Goal: Find specific page/section: Find specific page/section

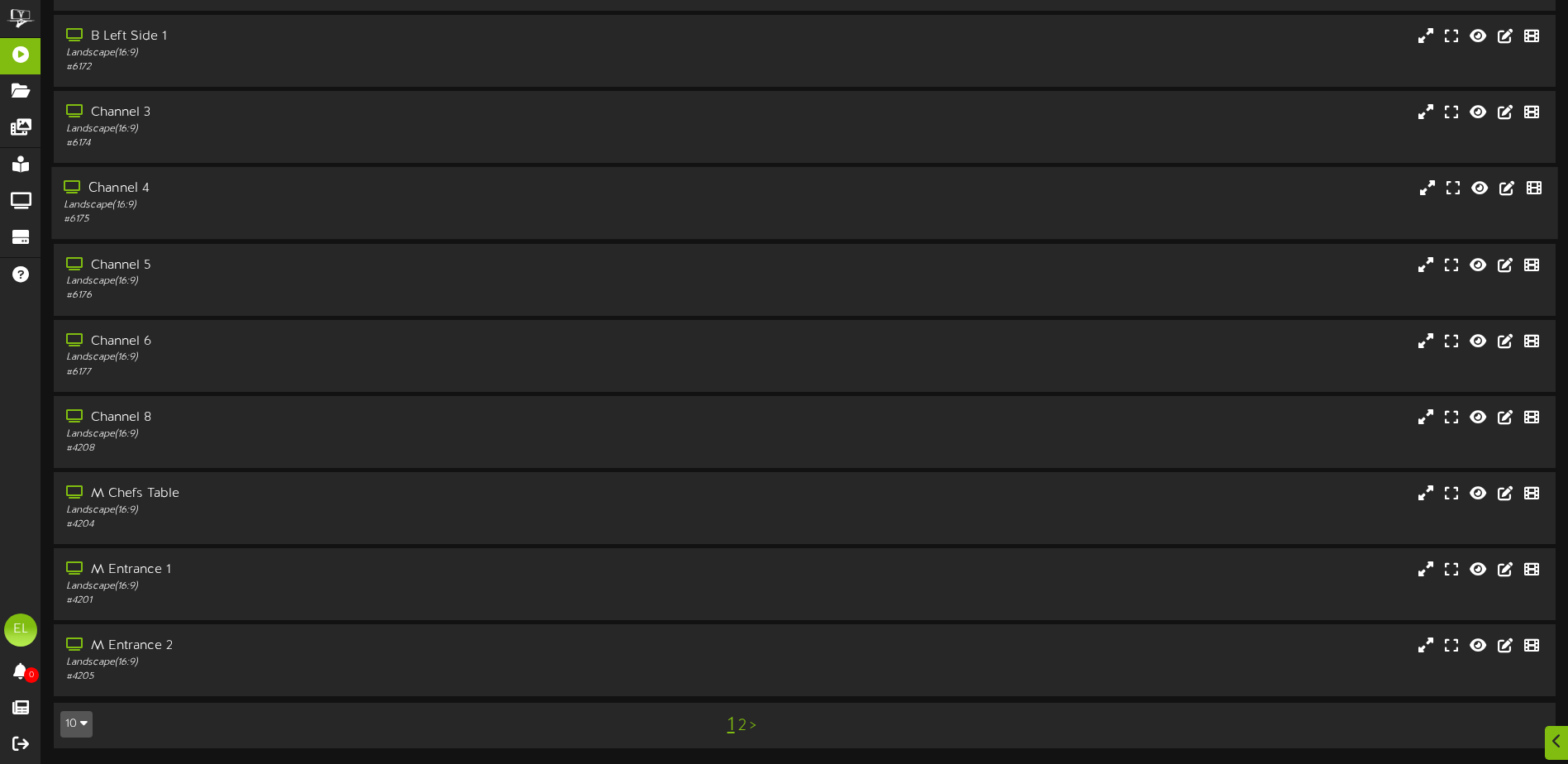
scroll to position [123, 0]
click at [80, 726] on icon "button" at bounding box center [83, 722] width 7 height 12
click at [76, 640] on div "25" at bounding box center [76, 641] width 31 height 25
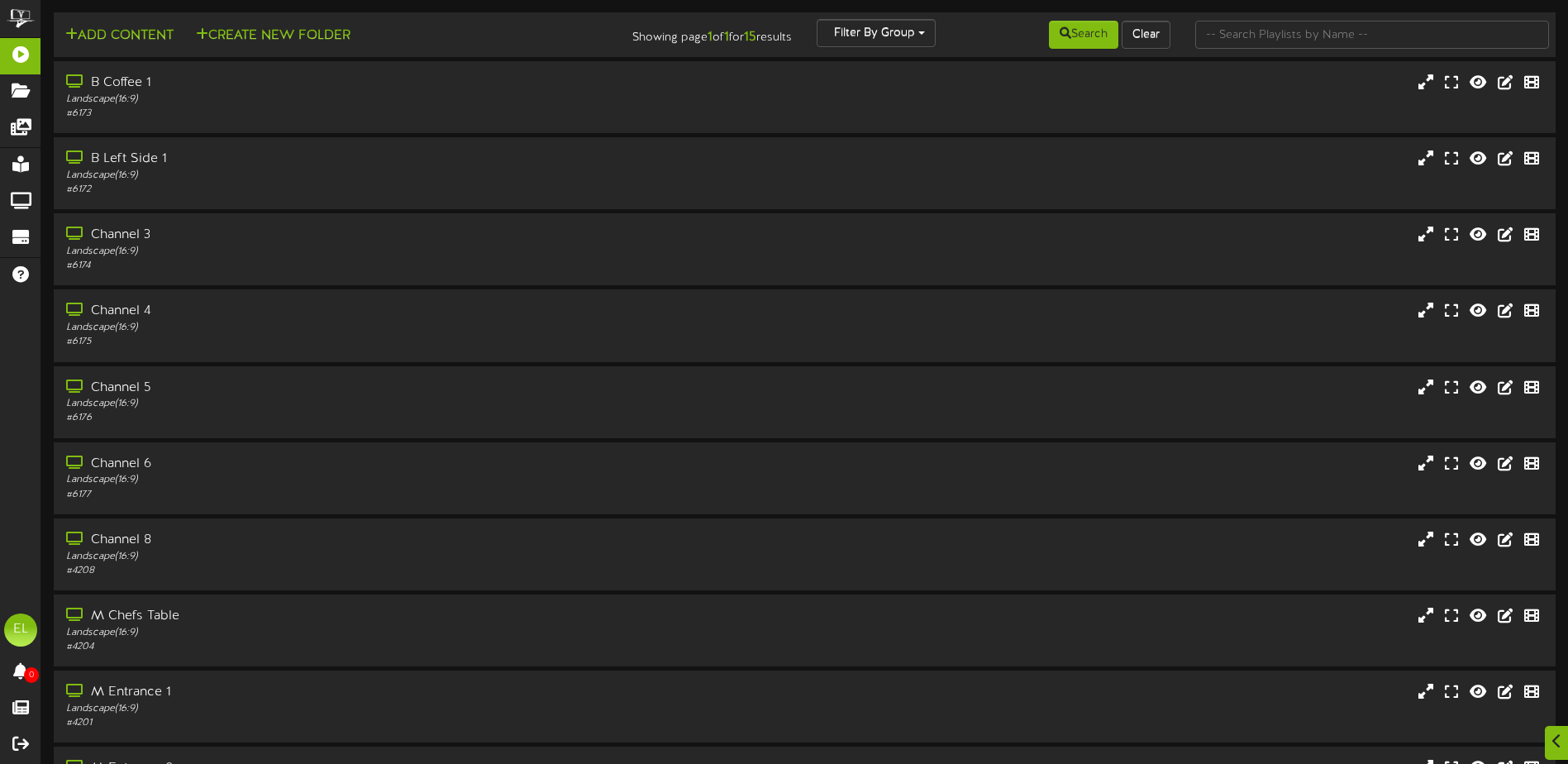
scroll to position [502, 0]
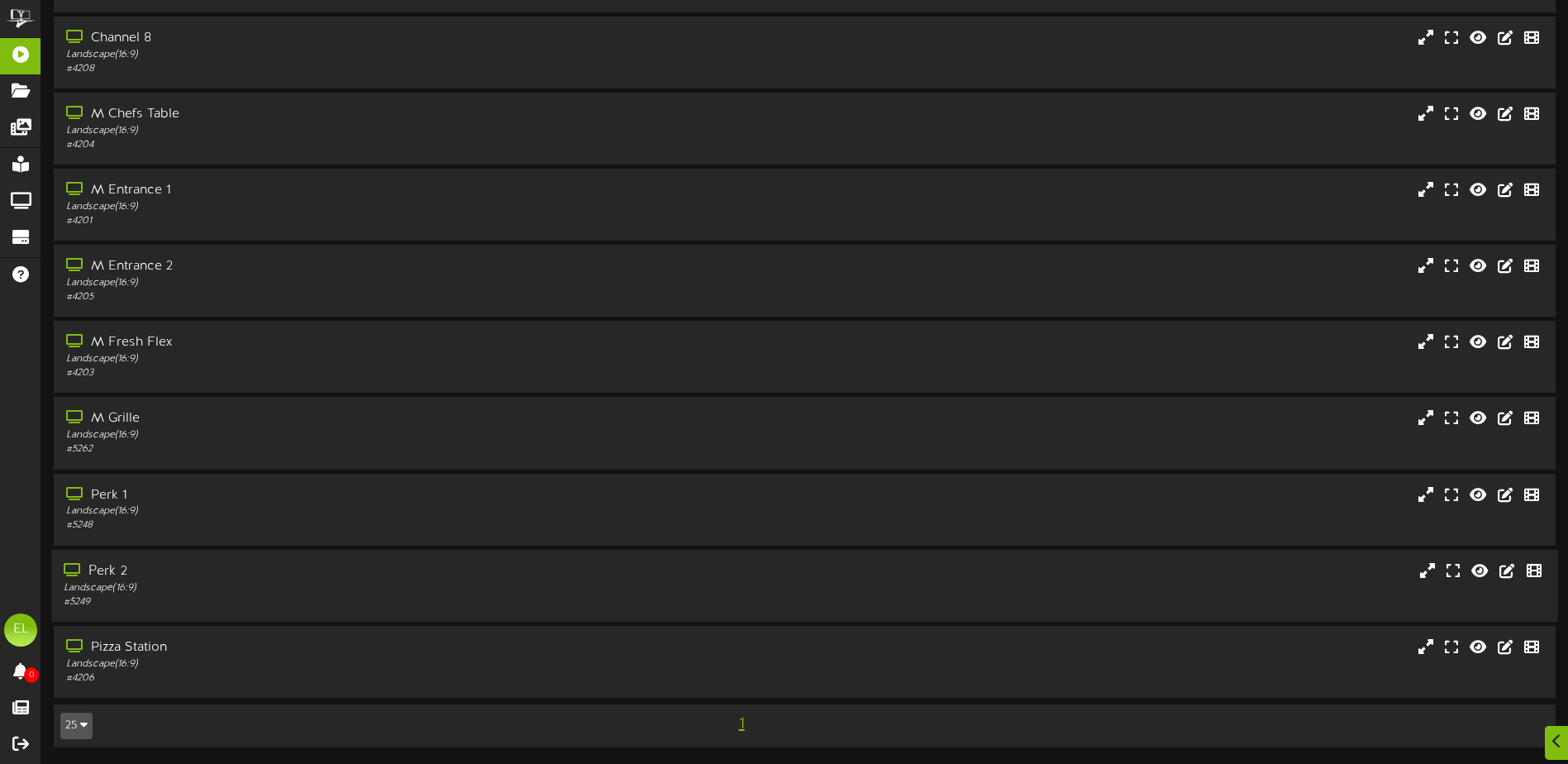
click at [128, 583] on div "Landscape ( 16:9 )" at bounding box center [365, 587] width 602 height 14
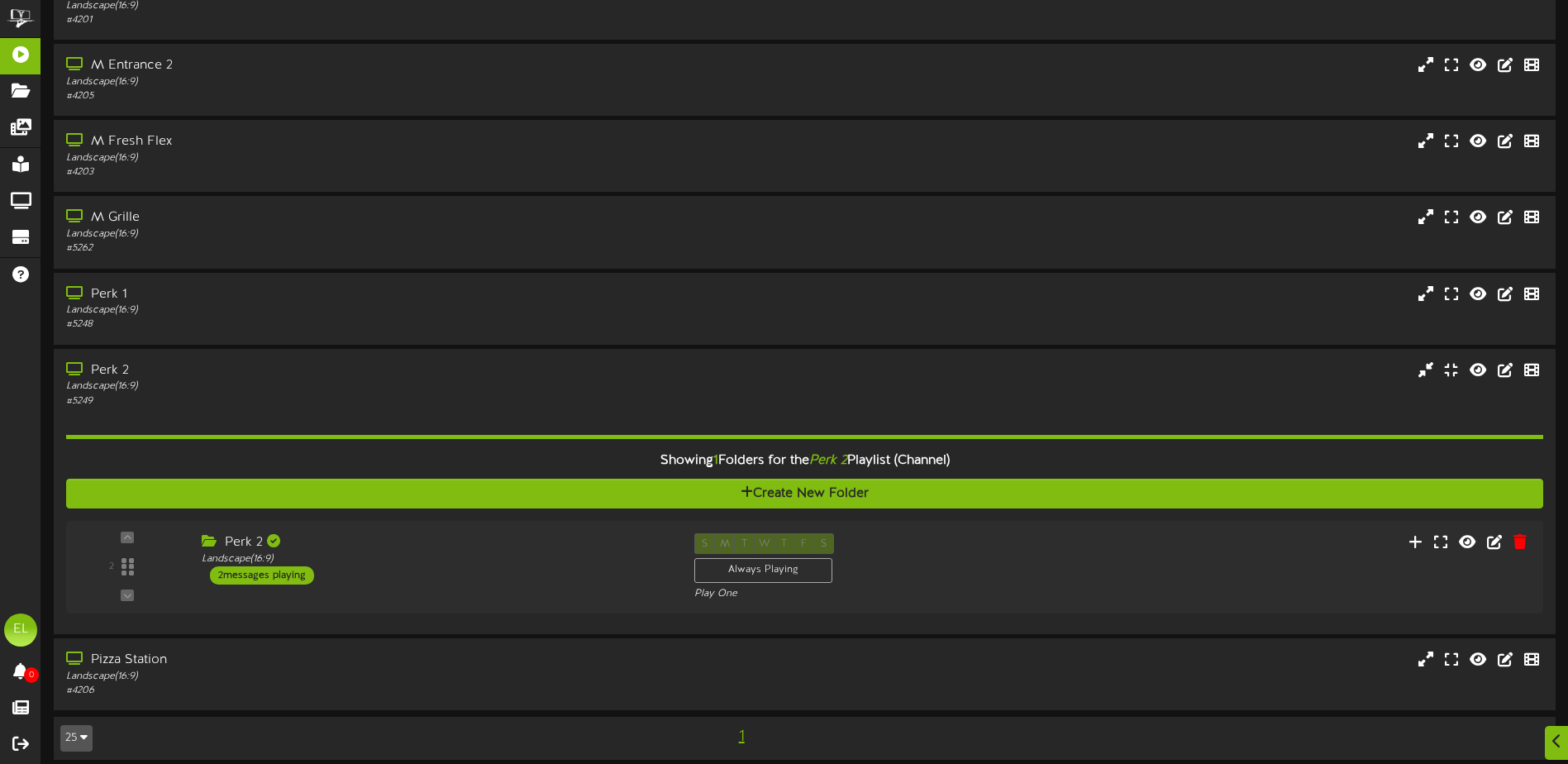
scroll to position [715, 0]
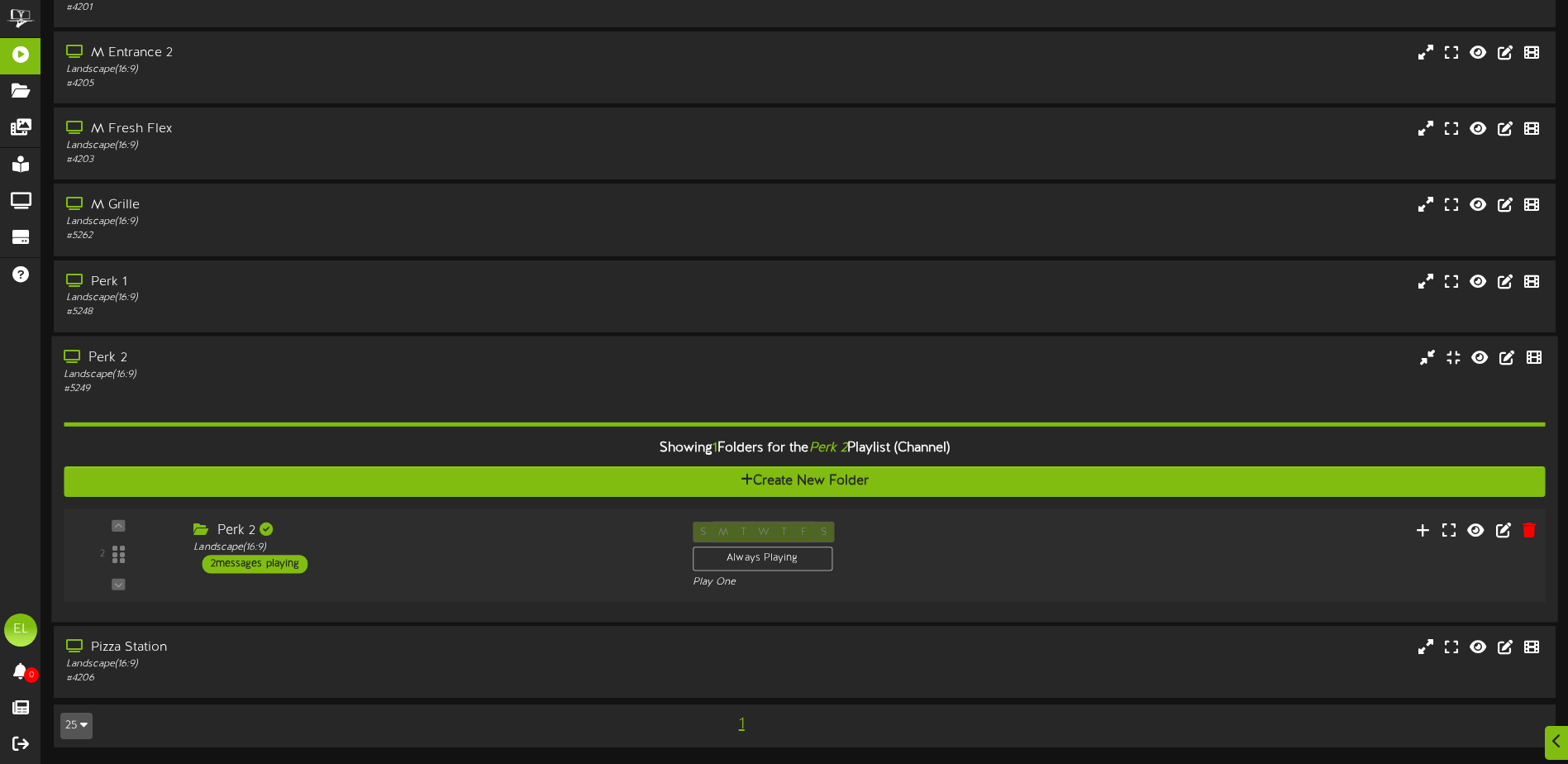
click at [376, 570] on div "Perk 2 Landscape ( 16:9 ) 2 messages playing" at bounding box center [430, 547] width 499 height 52
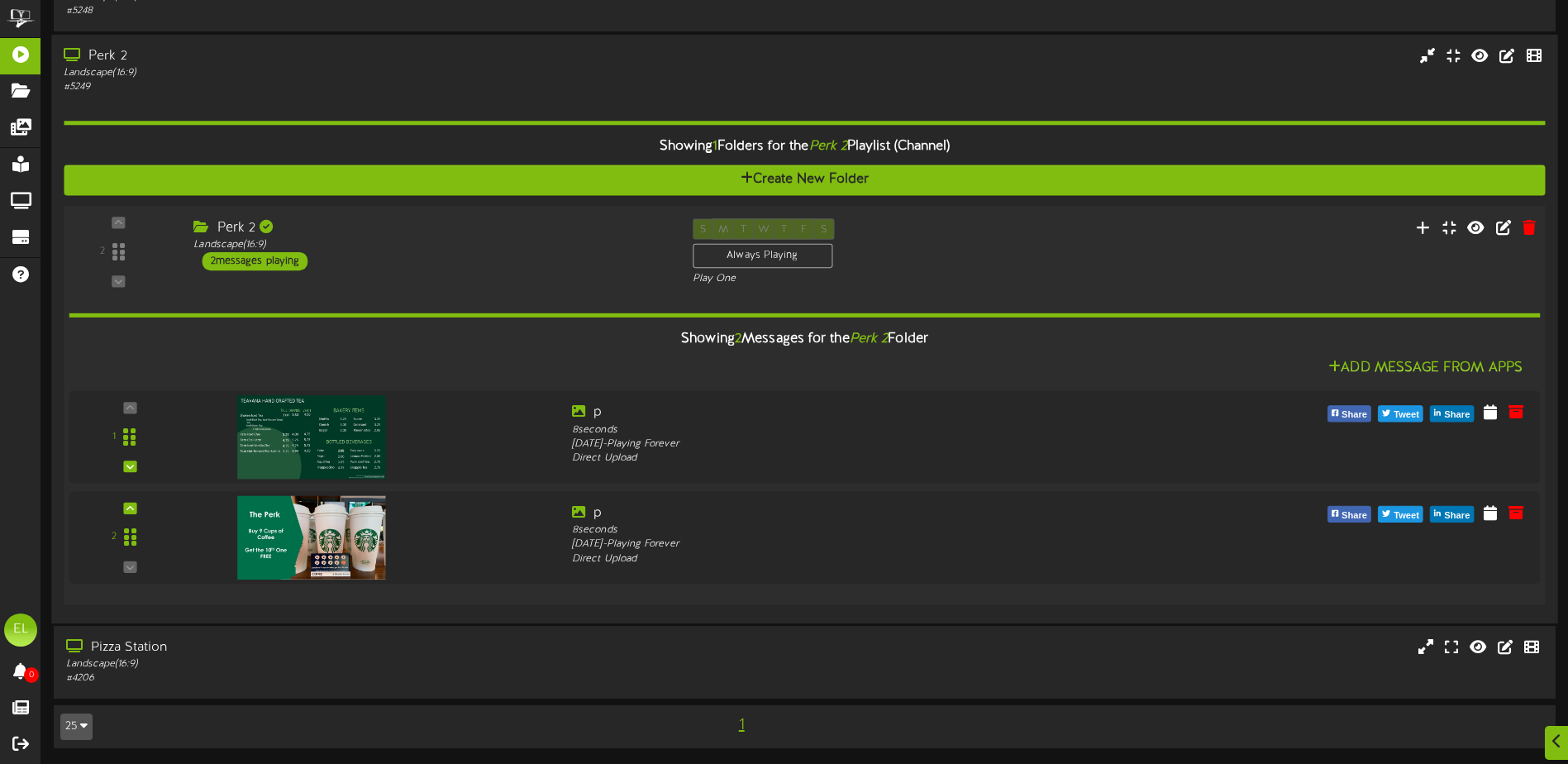
scroll to position [1016, 0]
click at [359, 442] on img at bounding box center [306, 435] width 151 height 85
click at [306, 543] on img at bounding box center [306, 537] width 151 height 85
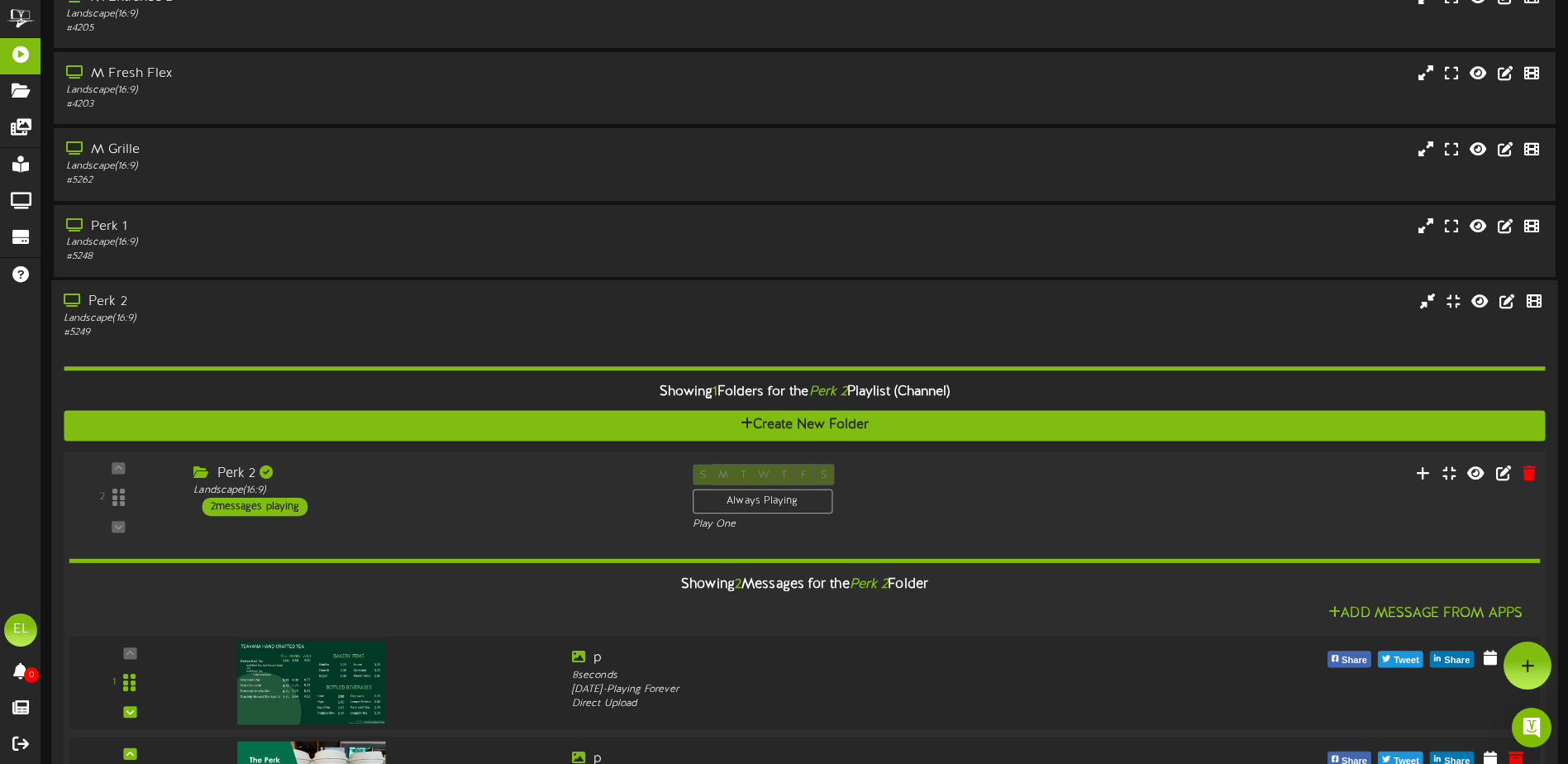
scroll to position [769, 0]
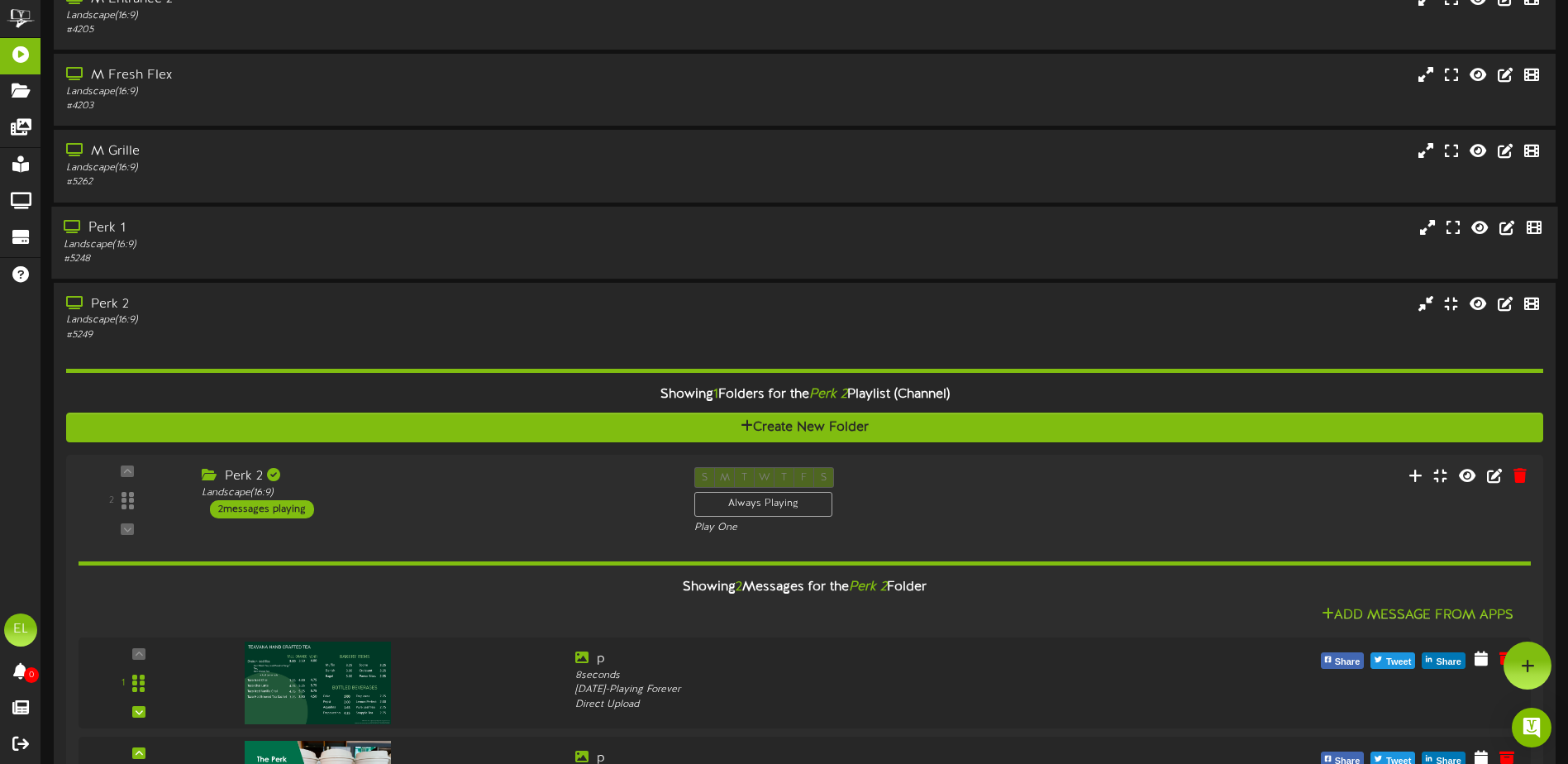
click at [236, 260] on div "# 5248" at bounding box center [365, 259] width 602 height 14
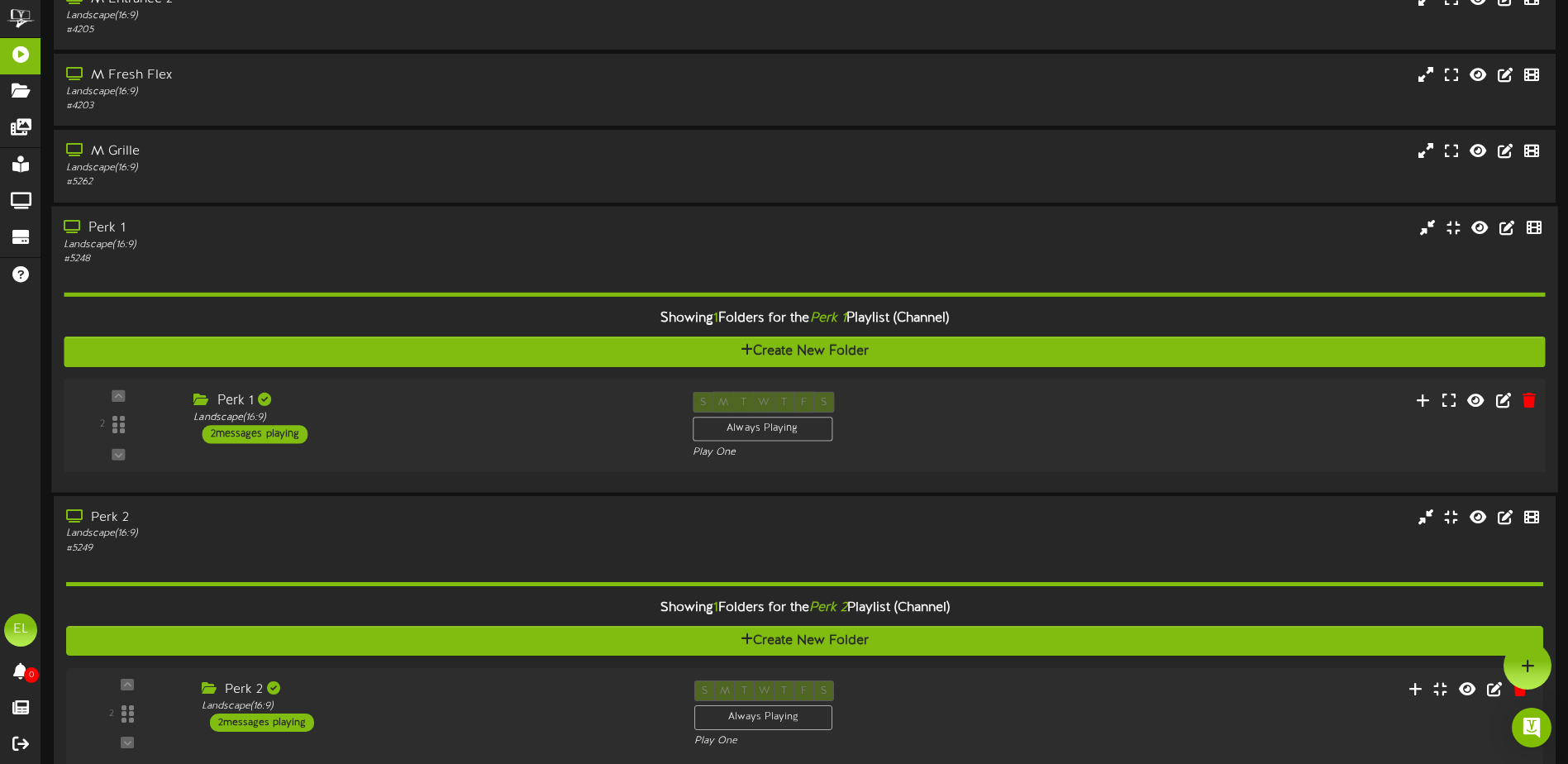
click at [359, 433] on div "Perk 1 Landscape ( 16:9 ) 2 messages playing" at bounding box center [430, 417] width 499 height 52
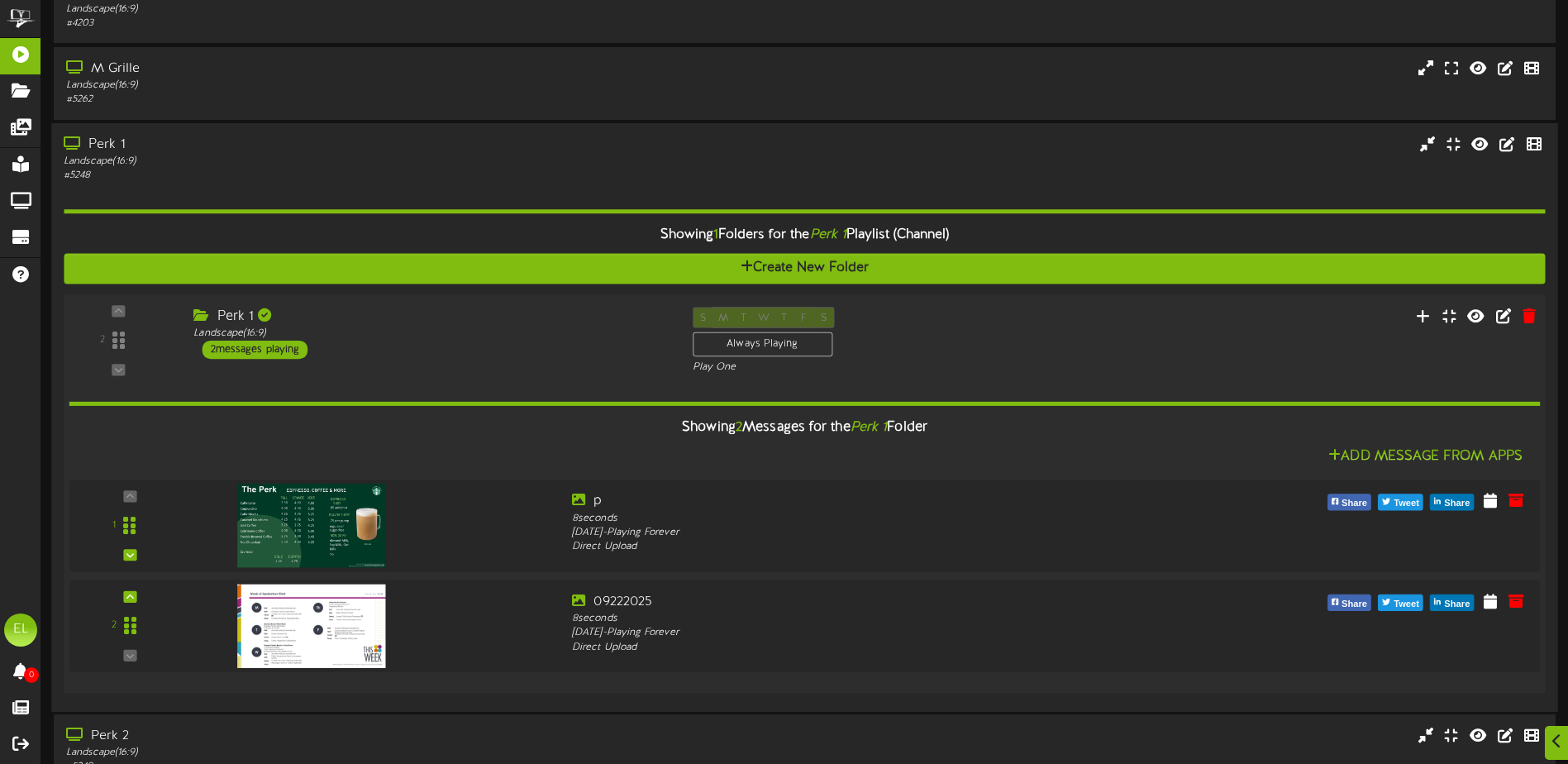
scroll to position [934, 0]
